Goal: Task Accomplishment & Management: Use online tool/utility

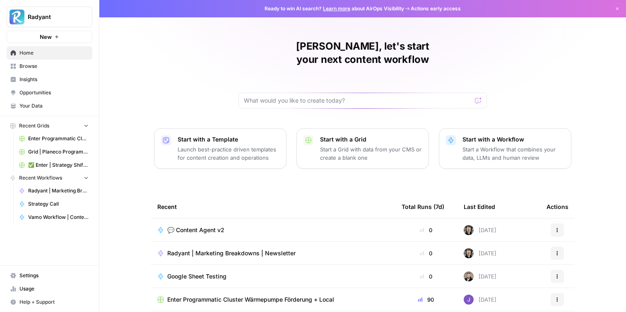
click at [207, 221] on td "💬 Content Agent v2" at bounding box center [273, 230] width 244 height 23
click at [209, 226] on span "💬 Content Agent v2" at bounding box center [195, 230] width 57 height 8
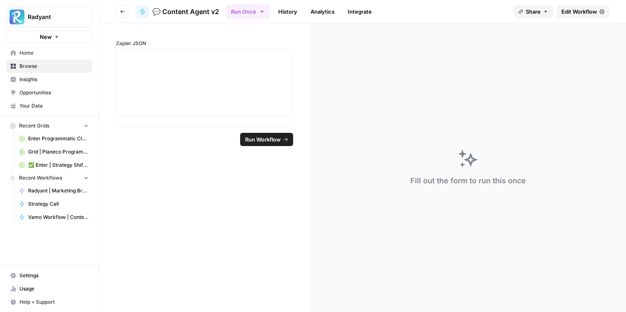
click at [587, 8] on span "Edit Workflow" at bounding box center [579, 11] width 36 height 8
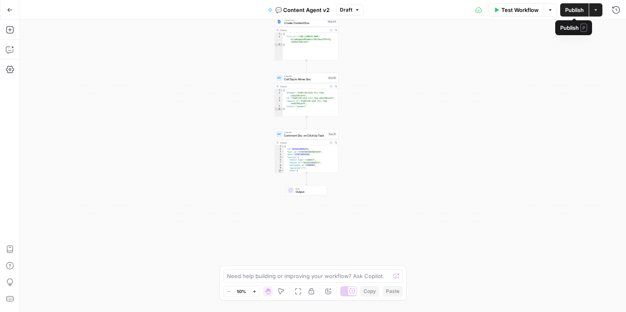
click at [569, 8] on span "Publish" at bounding box center [574, 10] width 19 height 8
